Goal: Task Accomplishment & Management: Manage account settings

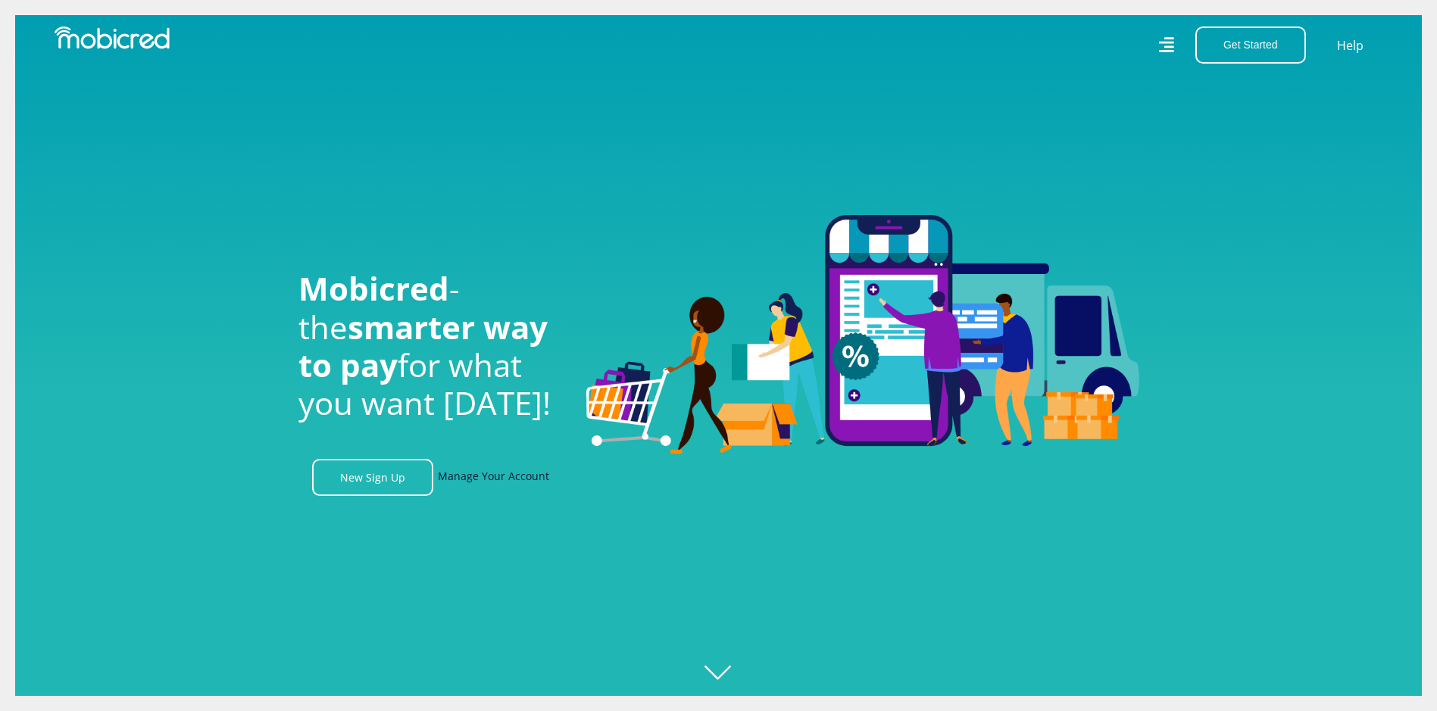
click at [490, 495] on link "Manage Your Account" at bounding box center [493, 477] width 111 height 37
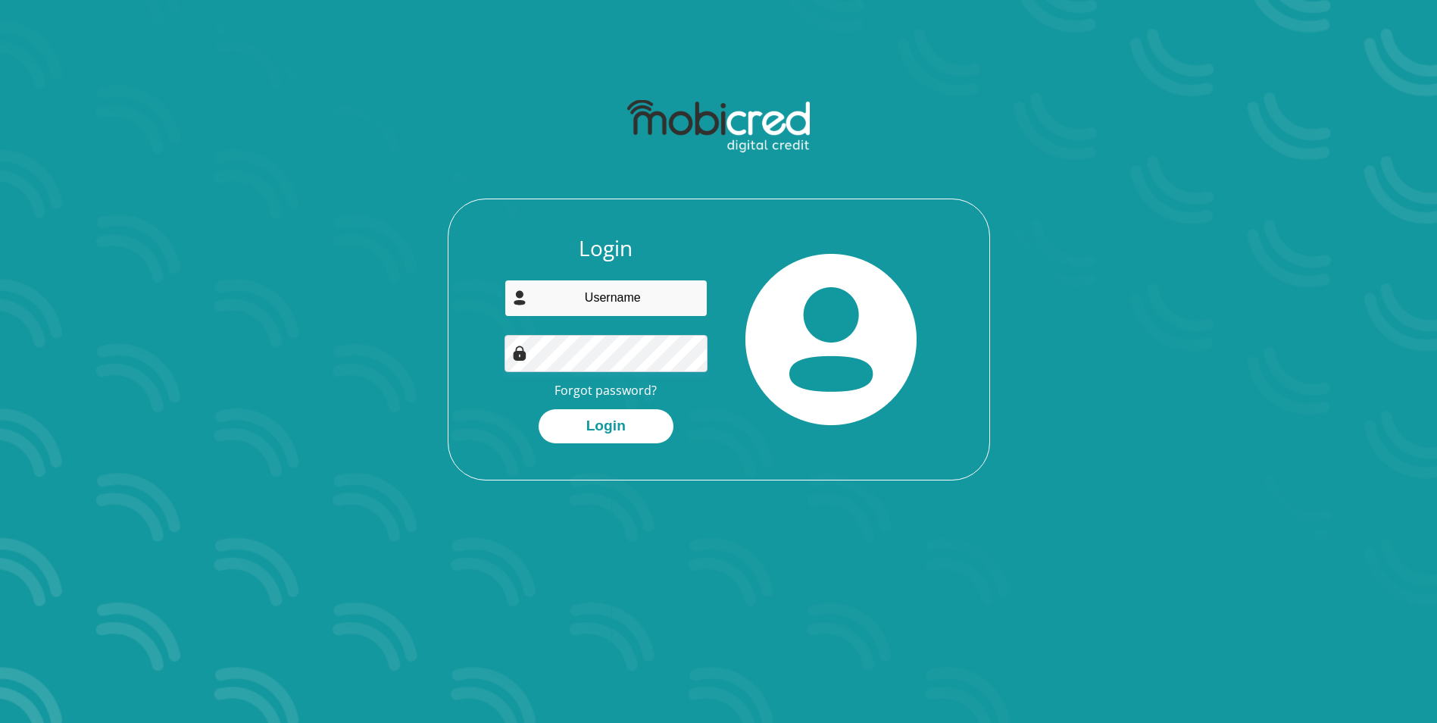
click at [595, 280] on input "email" at bounding box center [606, 298] width 203 height 37
type input "tgthabza@gmail.com"
click at [539, 409] on button "Login" at bounding box center [606, 426] width 135 height 34
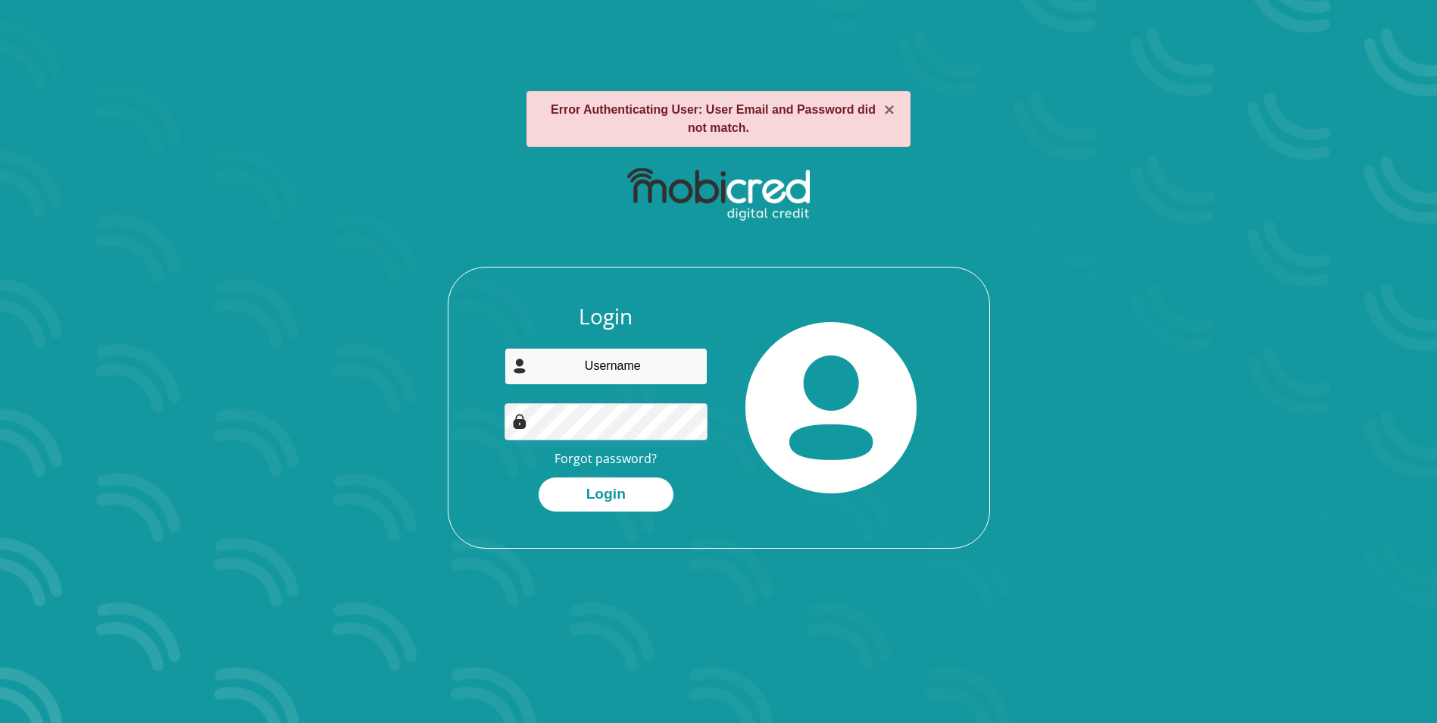
click at [584, 371] on input "email" at bounding box center [606, 366] width 203 height 37
type input "[EMAIL_ADDRESS][DOMAIN_NAME]"
click at [539, 477] on button "Login" at bounding box center [606, 494] width 135 height 34
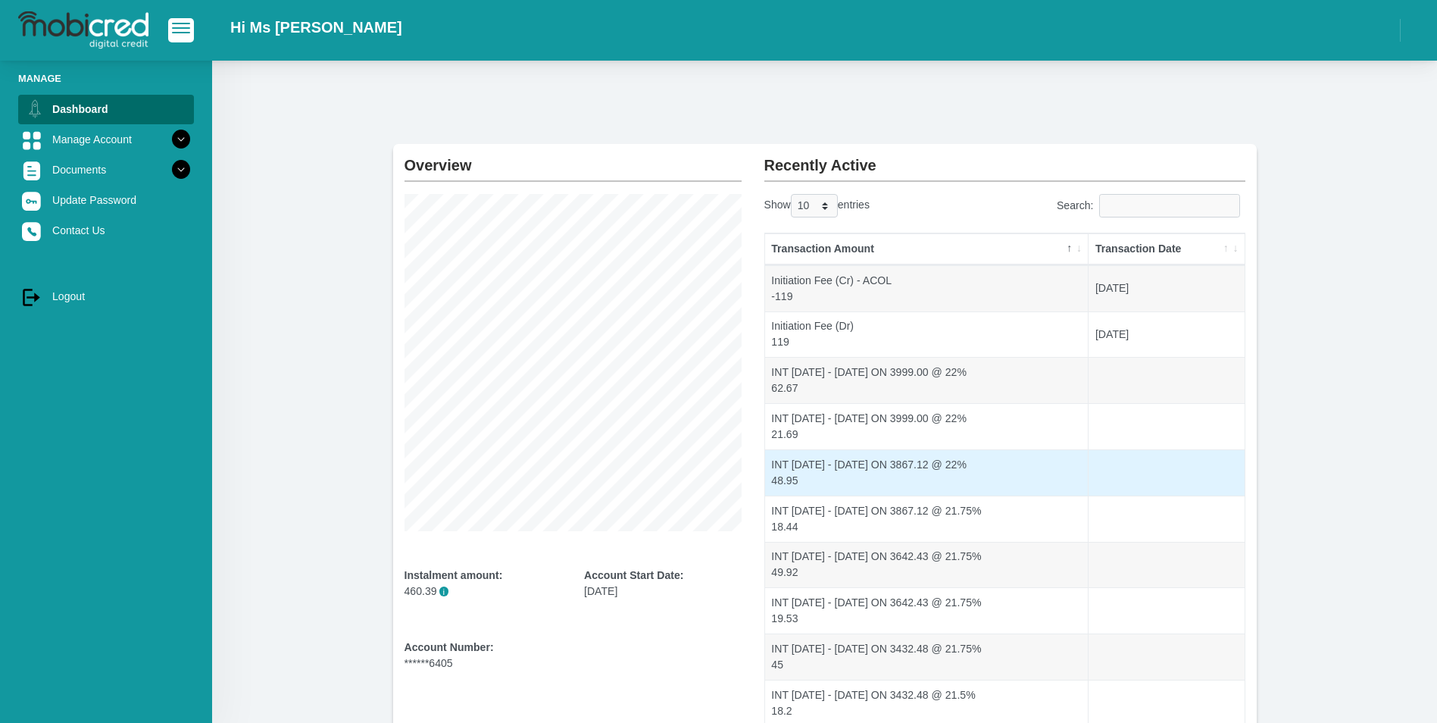
scroll to position [132, 0]
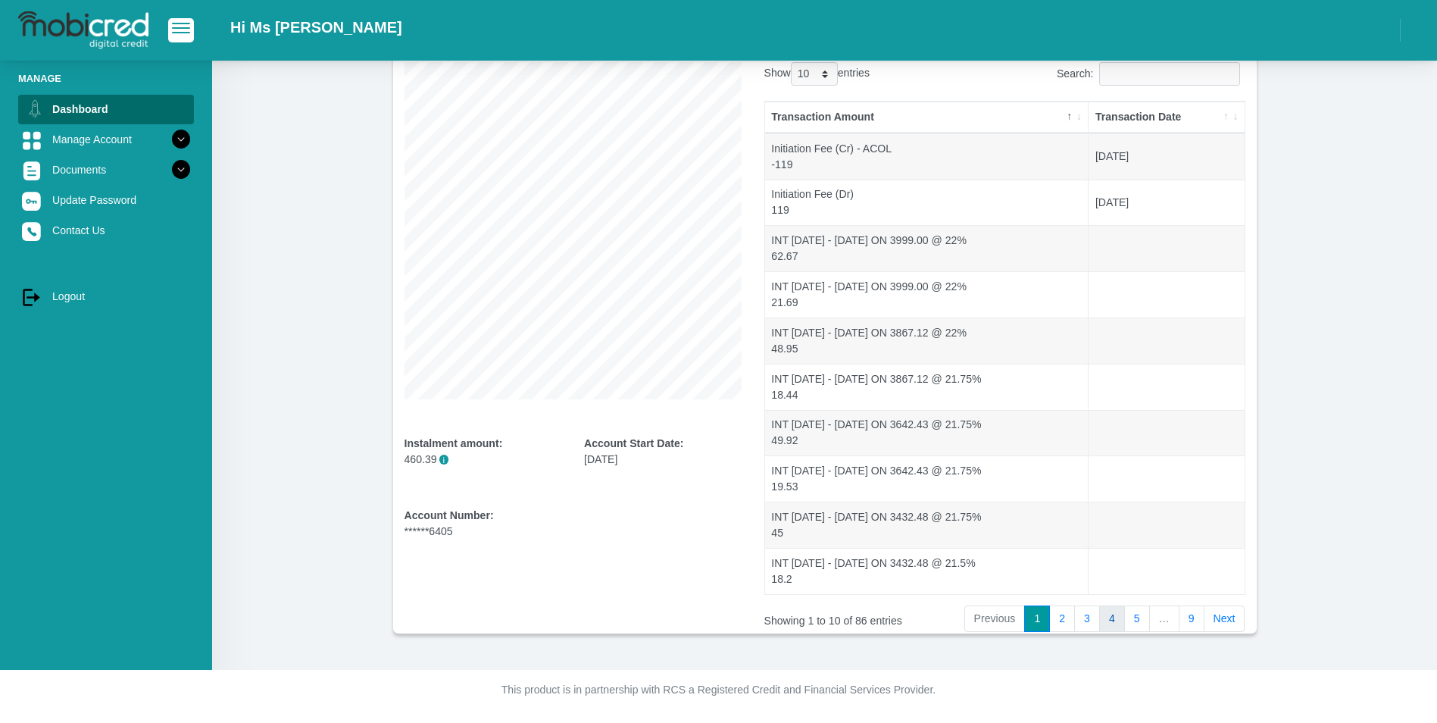
click at [1110, 620] on link "4" at bounding box center [1112, 618] width 26 height 27
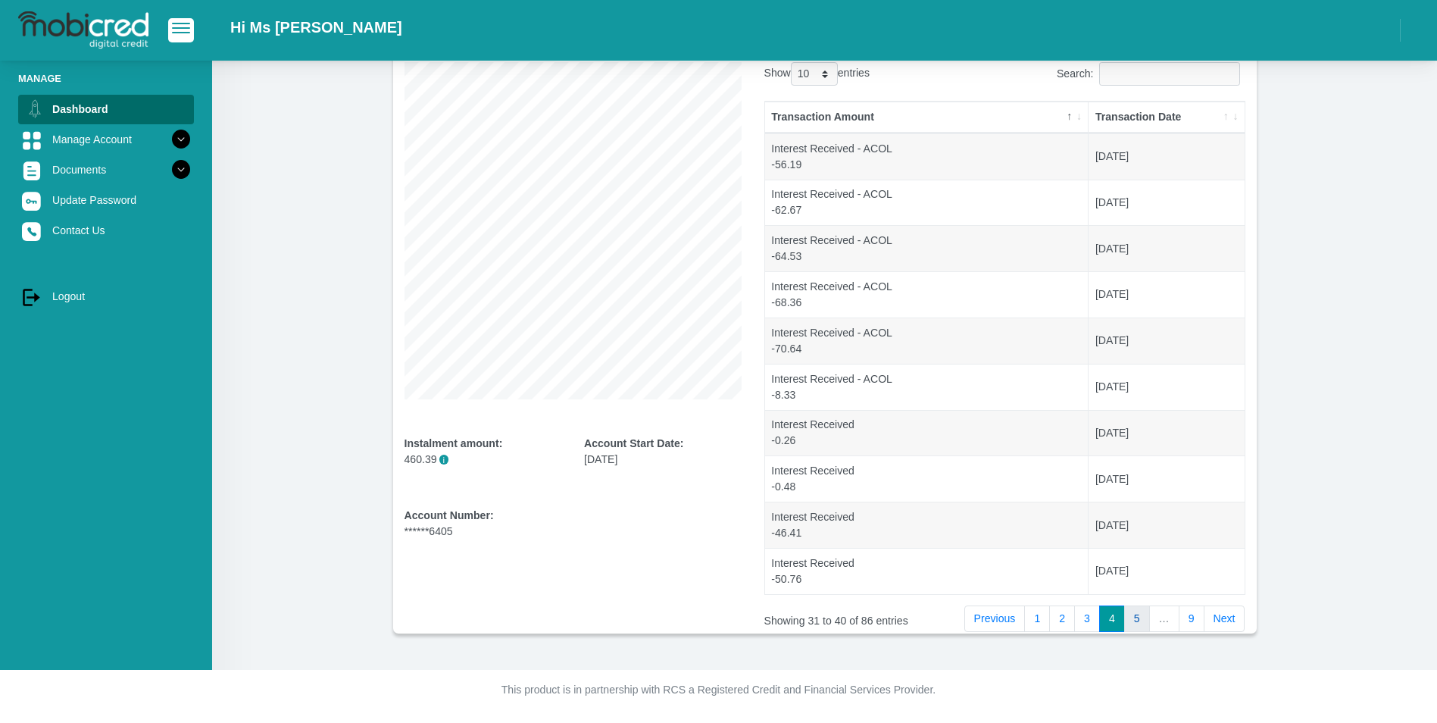
click at [1133, 619] on link "5" at bounding box center [1137, 618] width 26 height 27
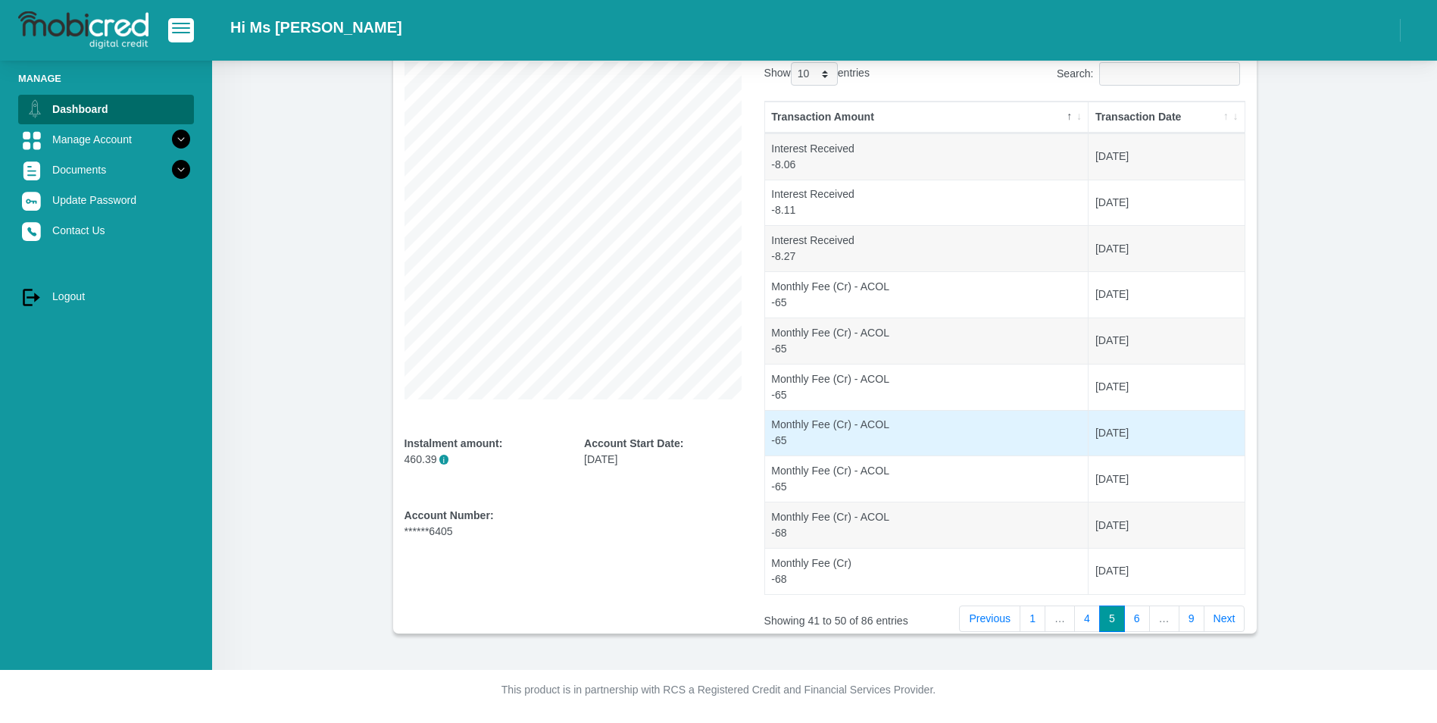
scroll to position [0, 0]
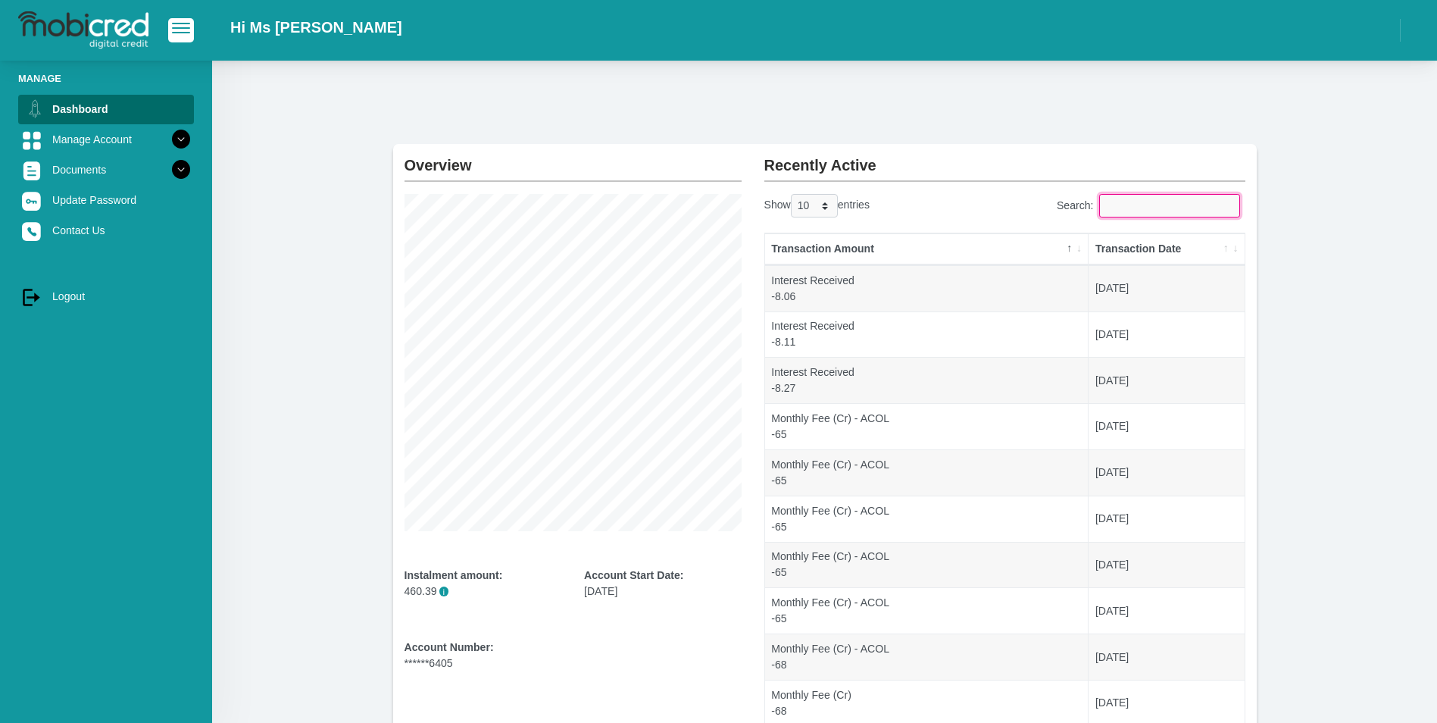
click at [1156, 207] on input "Search:" at bounding box center [1169, 205] width 141 height 23
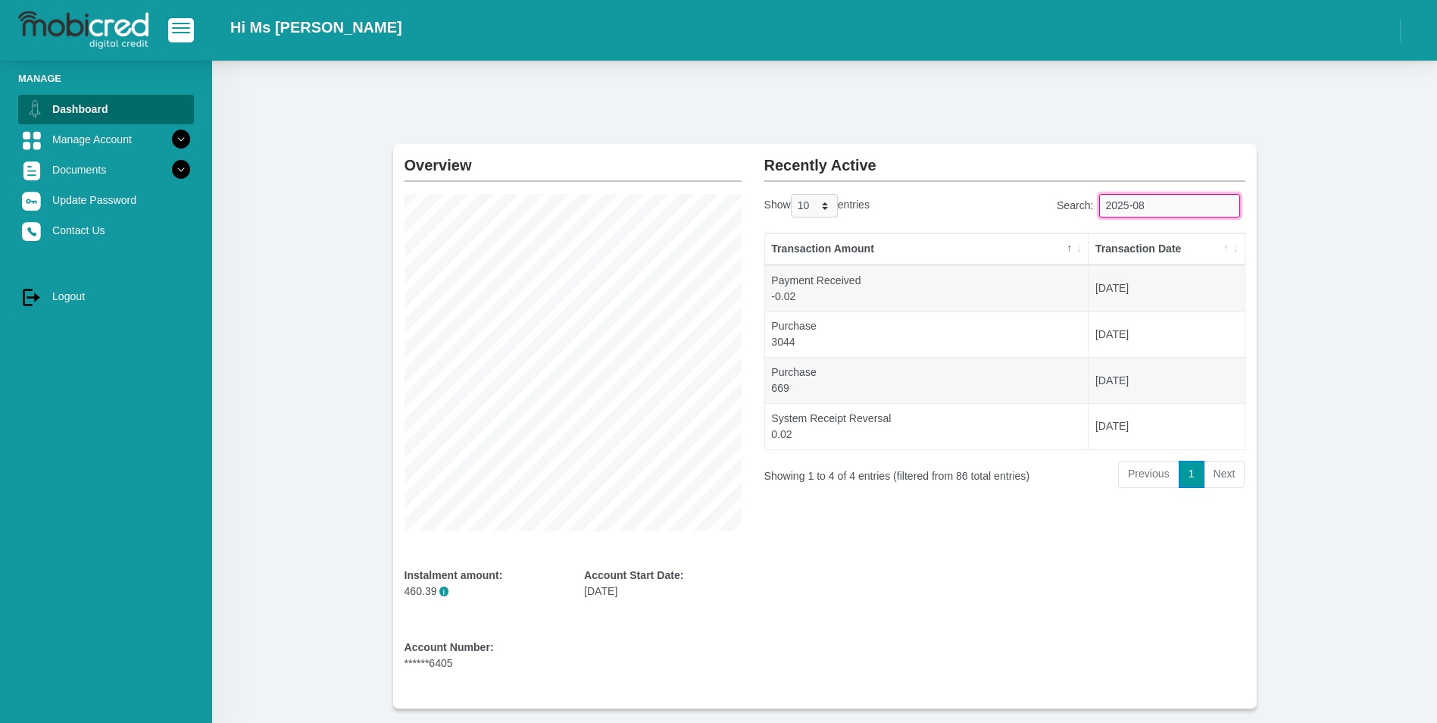
type input "2025-08"
click at [275, 23] on h2 "Hi Ms [PERSON_NAME]" at bounding box center [316, 27] width 172 height 18
